Goal: Transaction & Acquisition: Purchase product/service

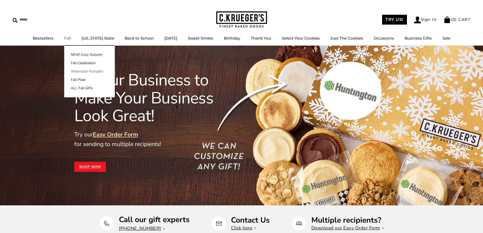
click at [80, 70] on link "Watercolor Pumpkin" at bounding box center [89, 71] width 50 height 5
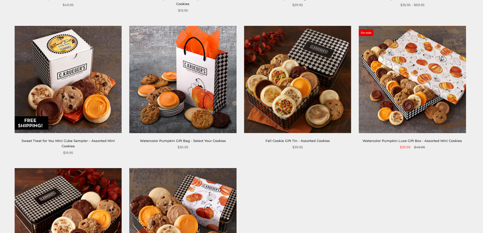
scroll to position [203, 0]
